Goal: Information Seeking & Learning: Learn about a topic

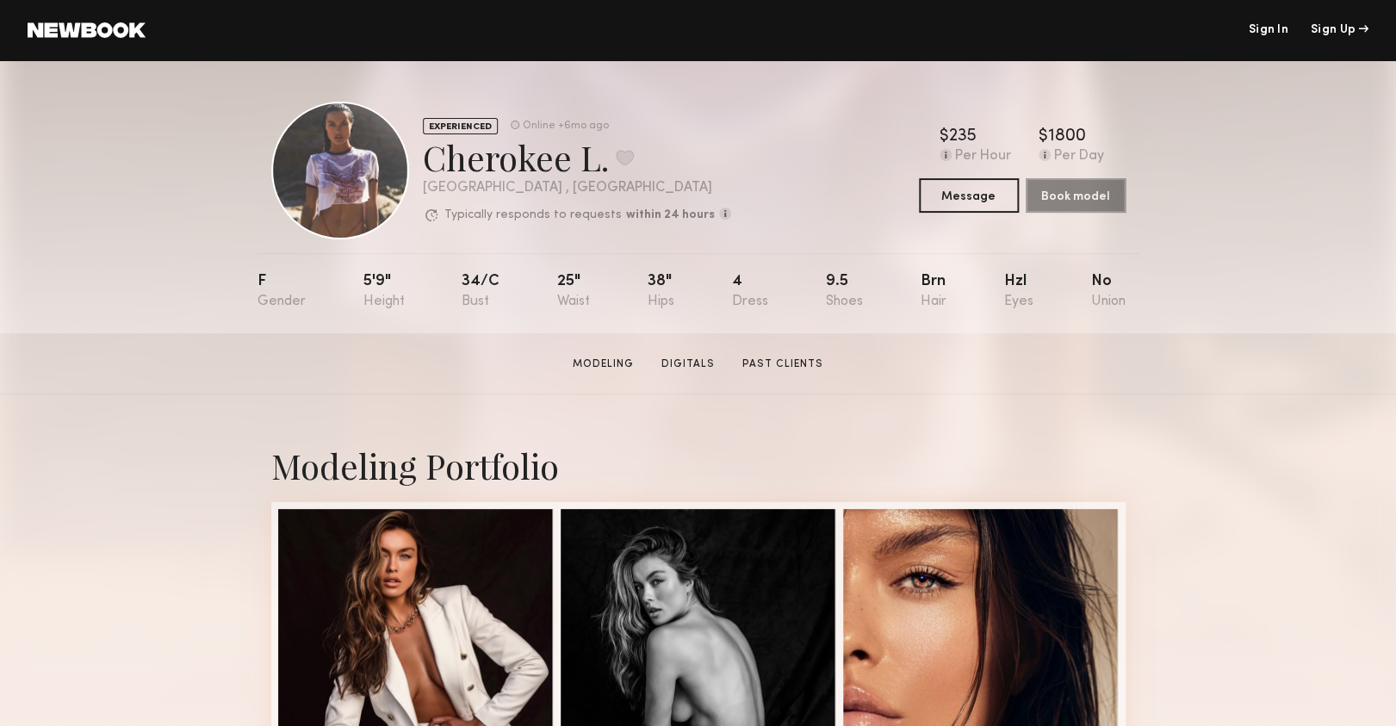
click at [55, 28] on link at bounding box center [87, 29] width 118 height 15
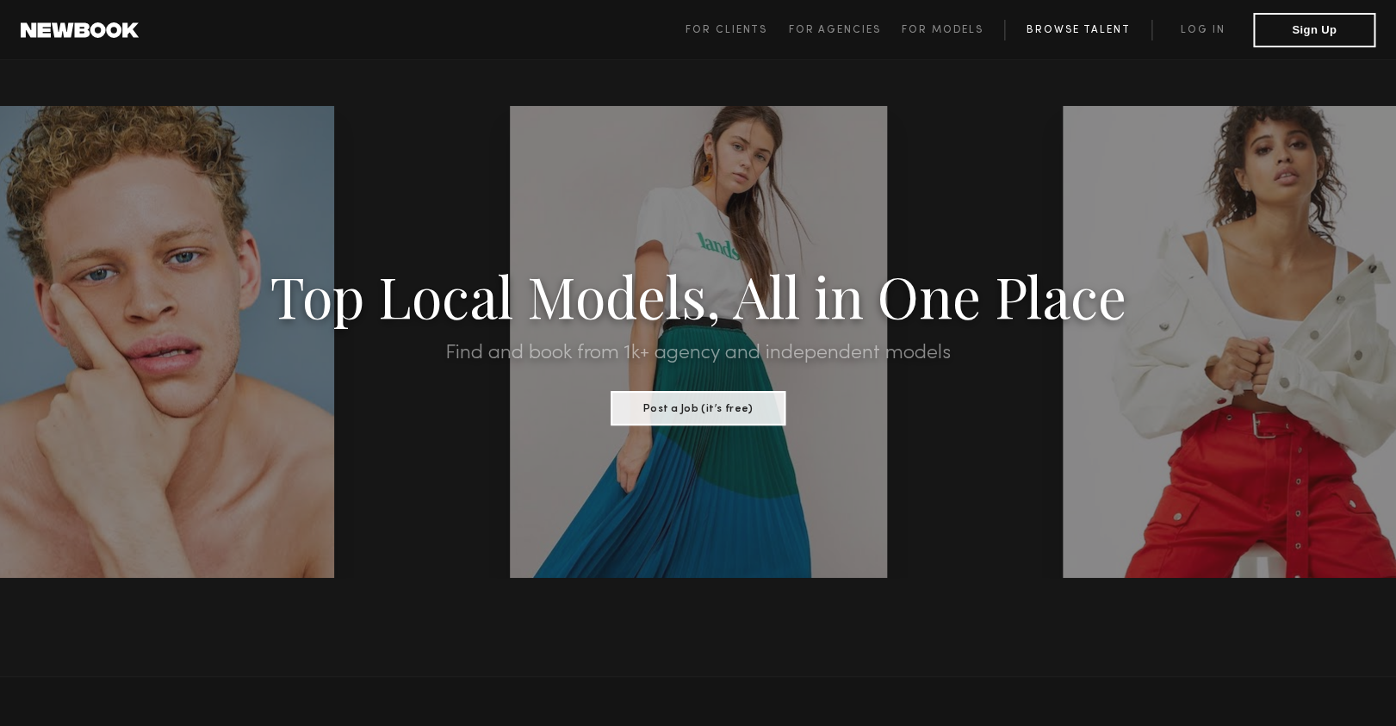
click at [1069, 37] on link "Browse Talent" at bounding box center [1077, 30] width 147 height 21
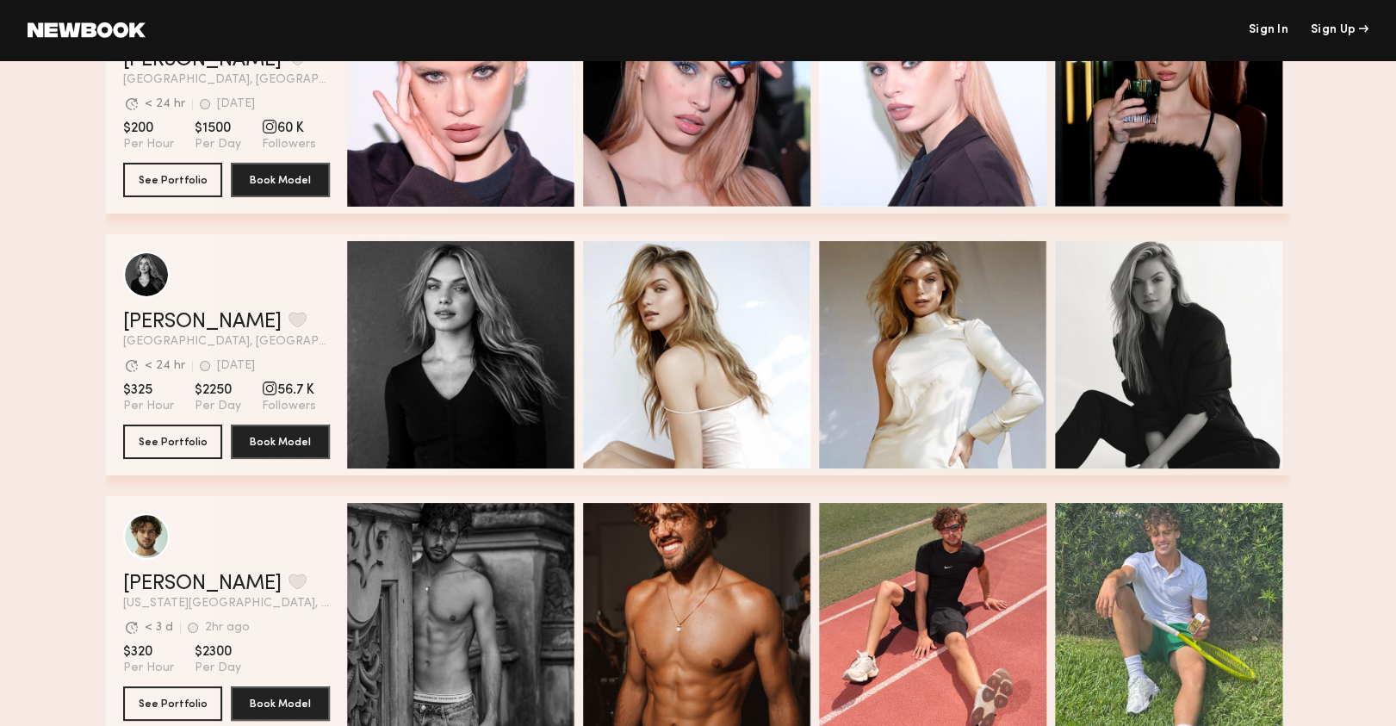
scroll to position [2500, 0]
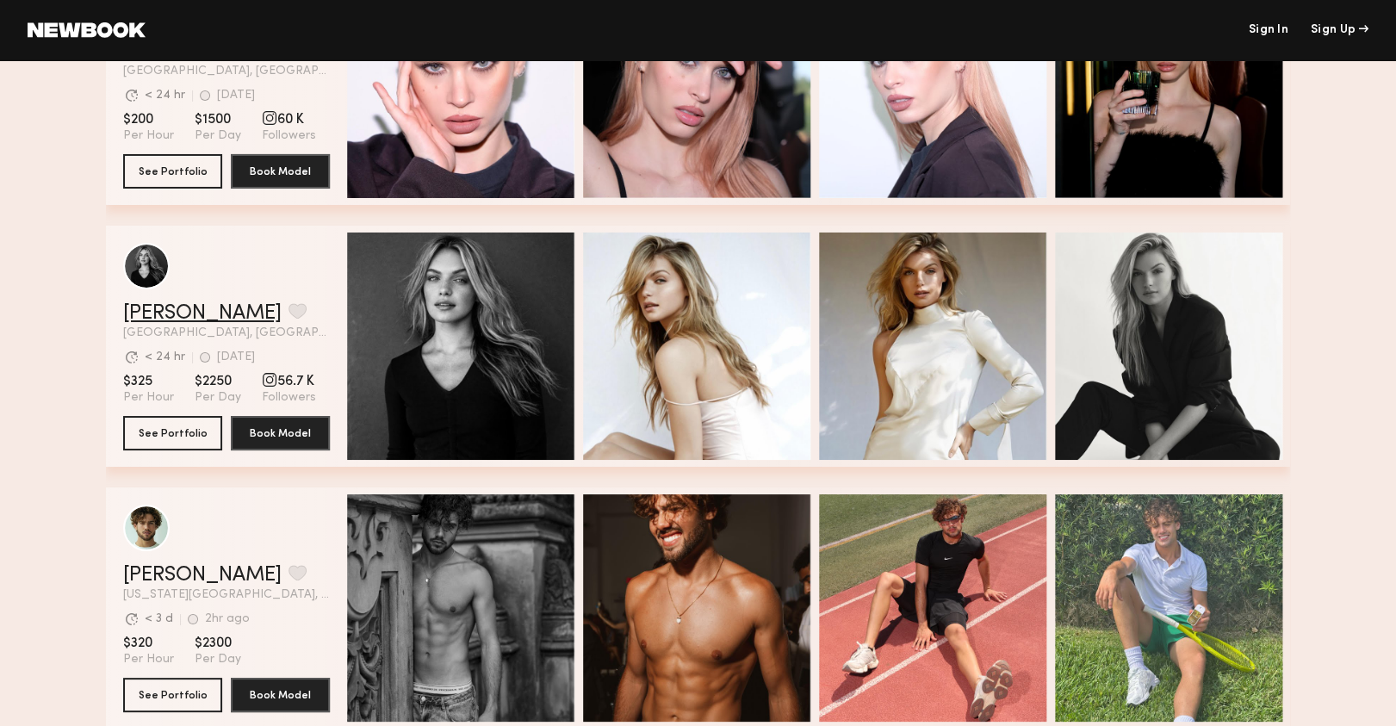
click at [188, 319] on link "[PERSON_NAME]" at bounding box center [202, 313] width 158 height 21
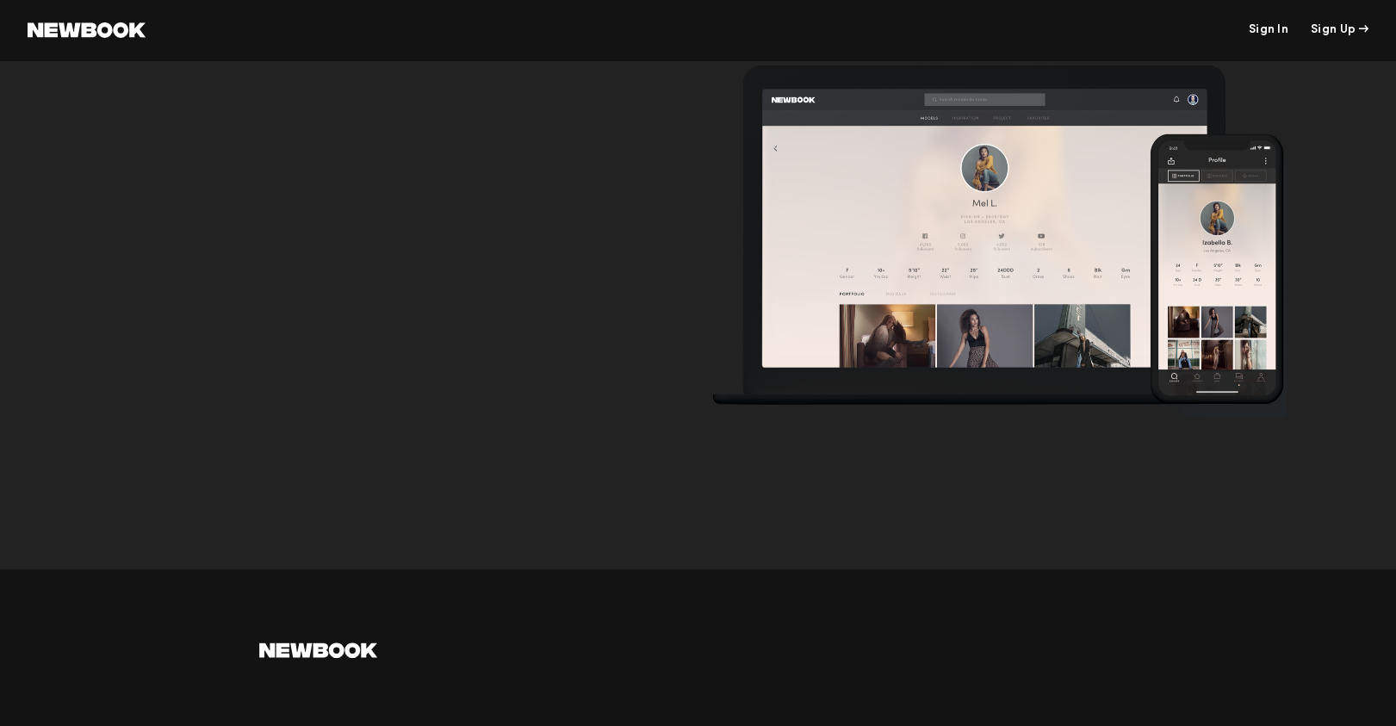
scroll to position [5540, 0]
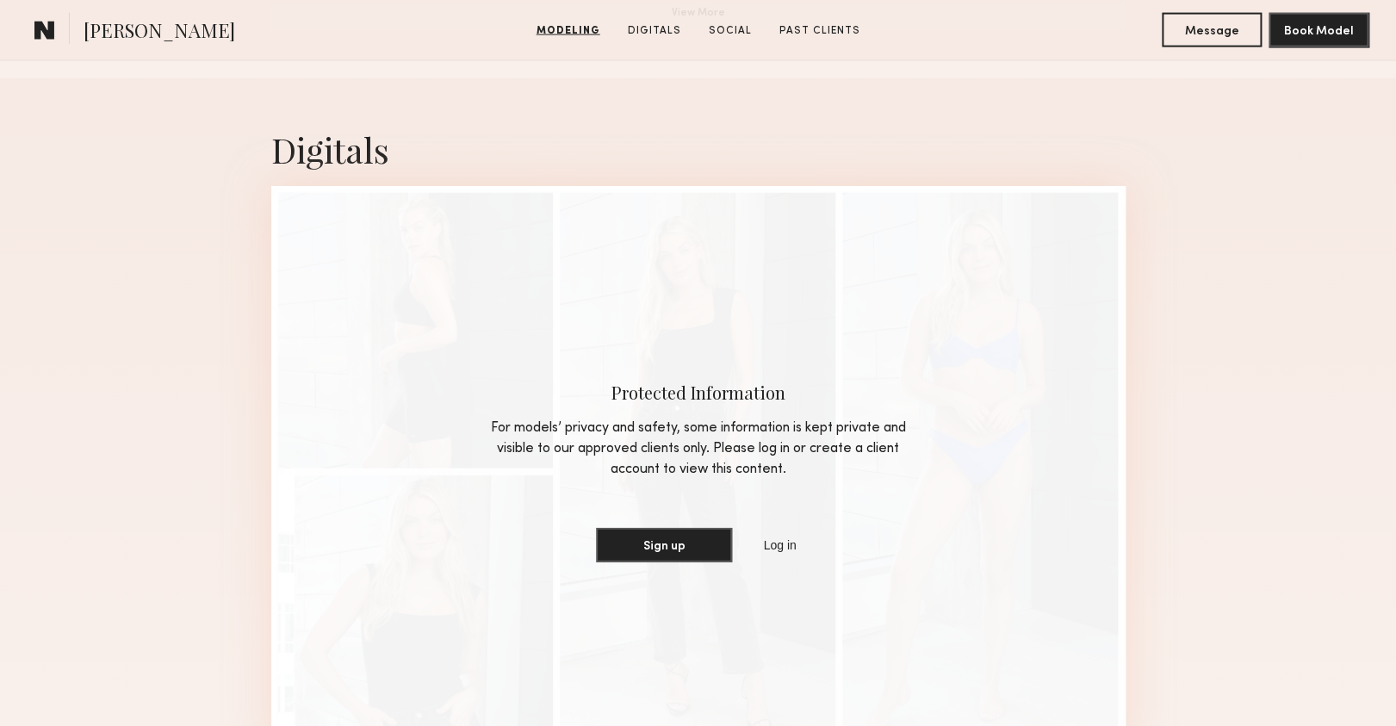
scroll to position [1664, 0]
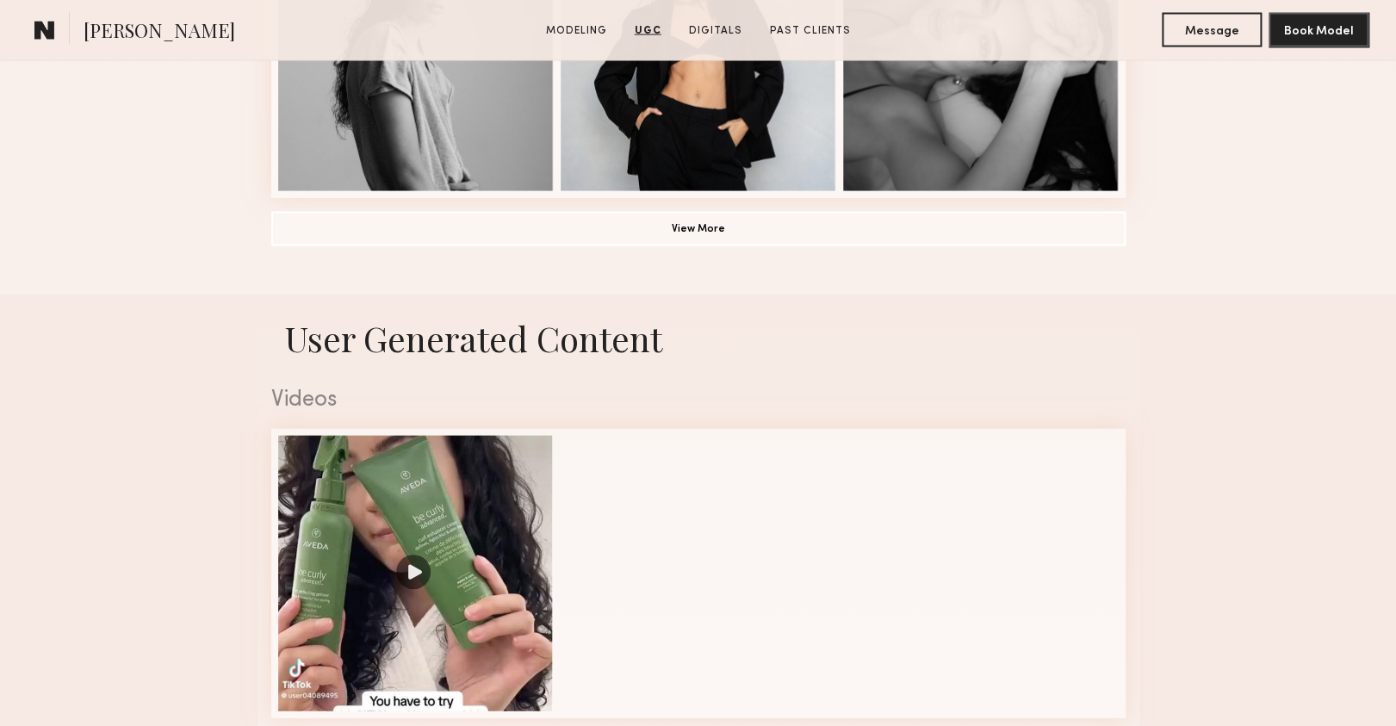
scroll to position [1440, 0]
click at [780, 228] on button "View More" at bounding box center [698, 229] width 854 height 34
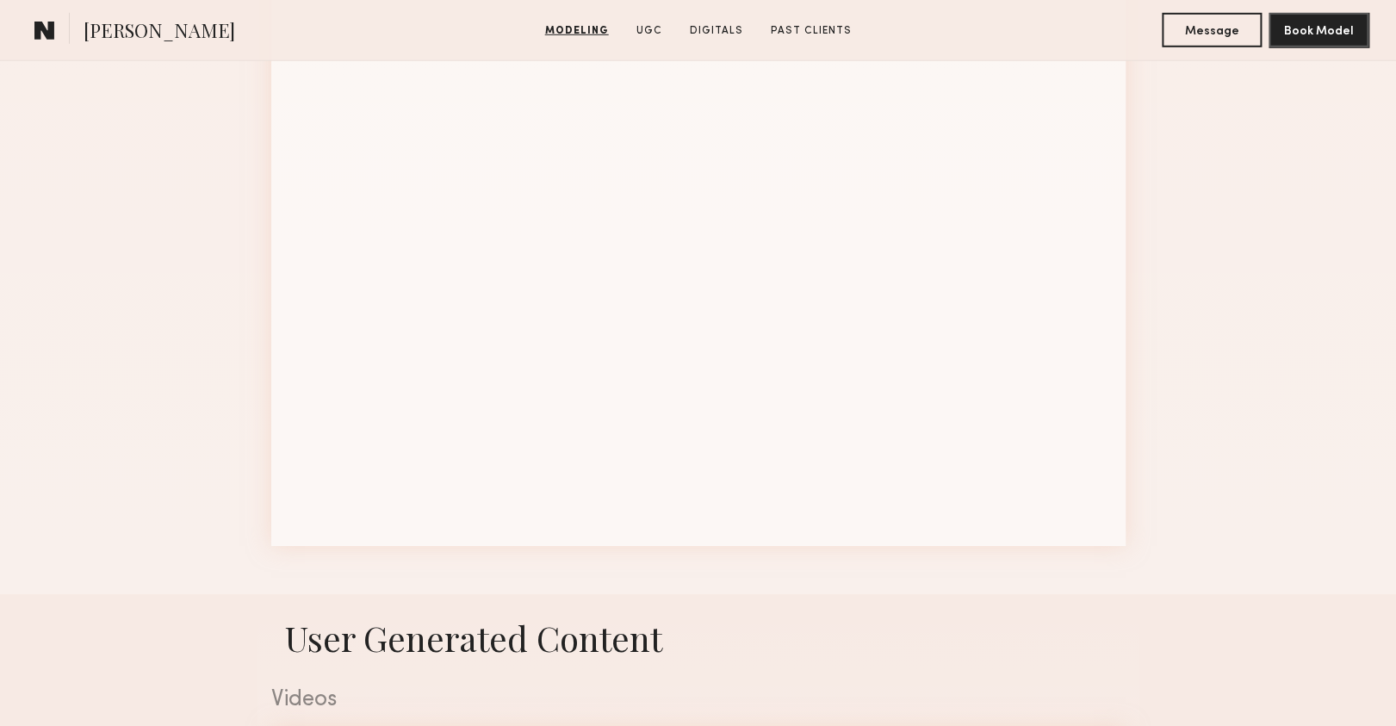
scroll to position [2216, 0]
